Goal: Find specific page/section: Find specific page/section

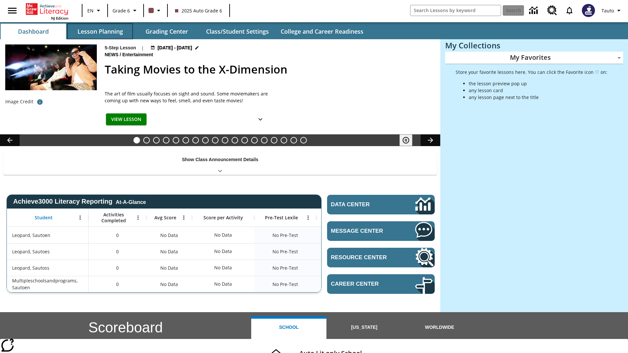
click at [100, 31] on button "Lesson Planning" at bounding box center [99, 32] width 65 height 16
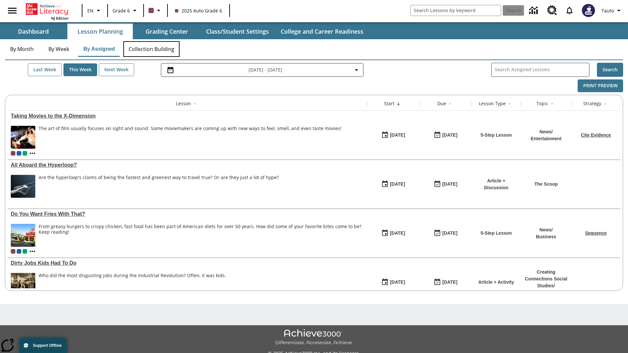
click at [151, 49] on button "Collection Building" at bounding box center [151, 49] width 56 height 16
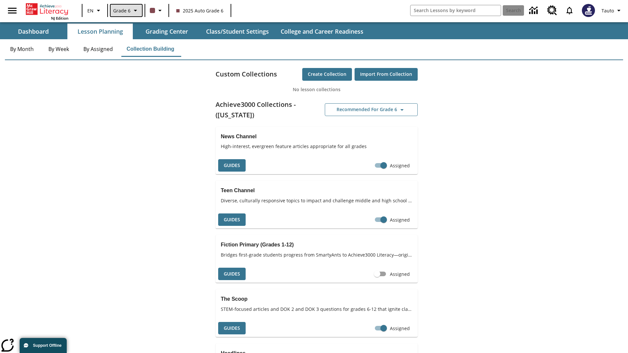
click at [126, 10] on span "Grade 6" at bounding box center [121, 10] width 17 height 7
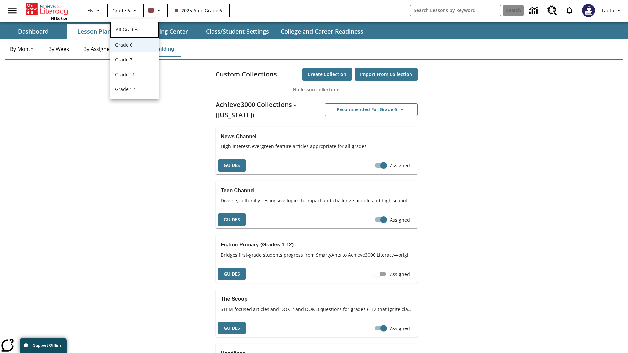
click at [134, 29] on span "All Grades" at bounding box center [127, 29] width 23 height 6
